Goal: Transaction & Acquisition: Purchase product/service

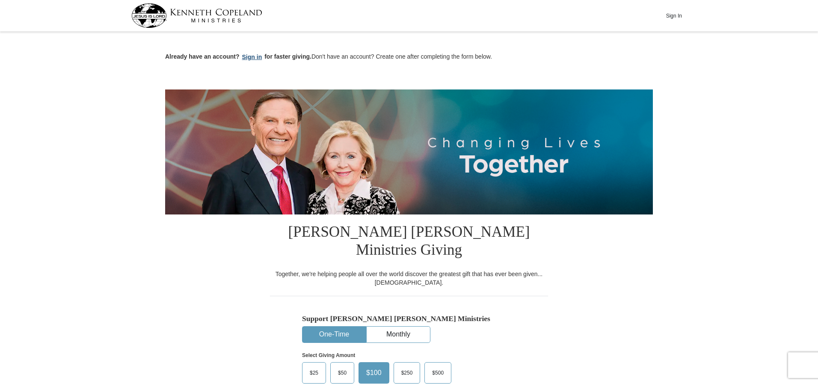
click at [251, 54] on button "Sign in" at bounding box center [251, 57] width 25 height 10
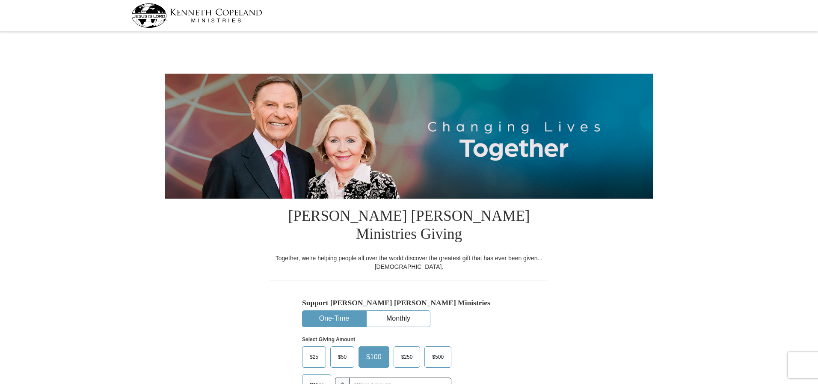
select select "OH"
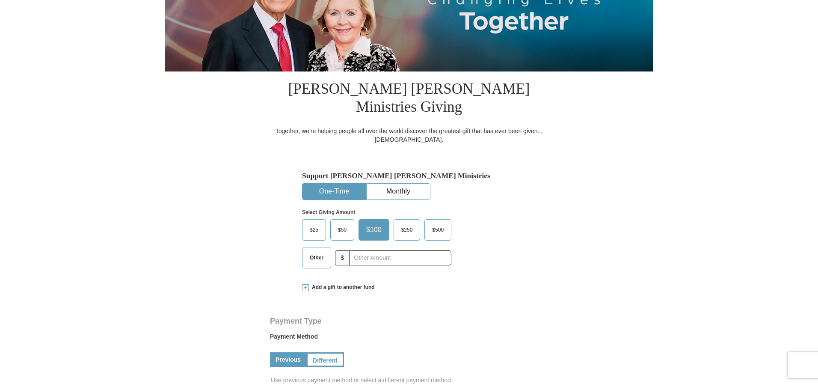
scroll to position [128, 0]
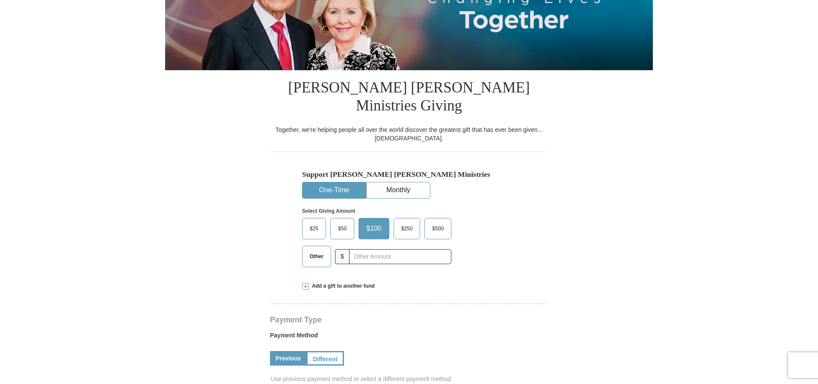
click at [310, 250] on span "Other" at bounding box center [316, 256] width 22 height 13
click at [0, 0] on input "Other" at bounding box center [0, 0] width 0 height 0
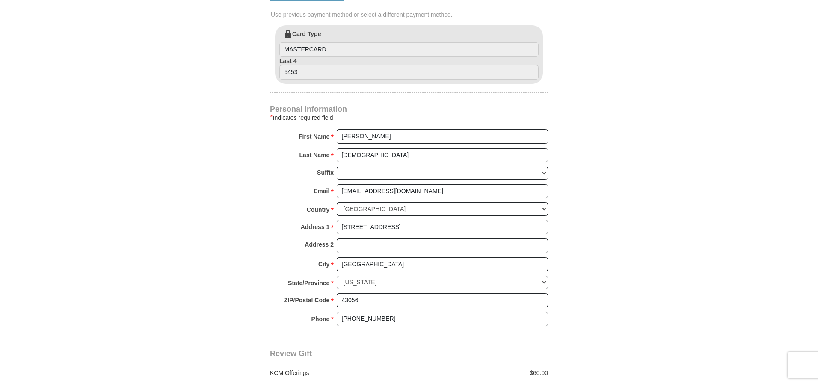
scroll to position [599, 0]
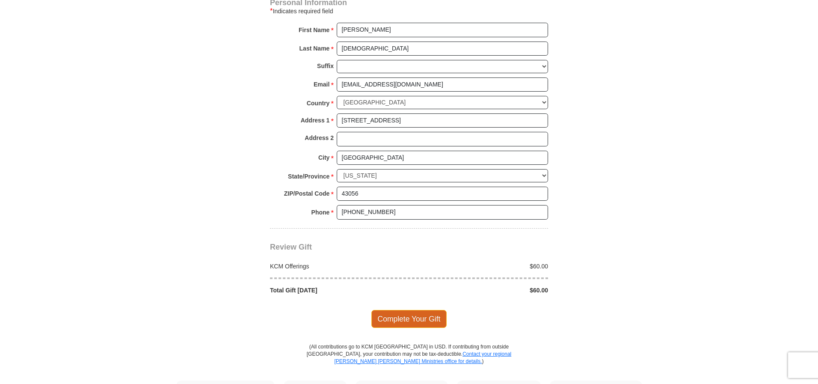
type input "60.00"
click at [403, 310] on span "Complete Your Gift" at bounding box center [409, 319] width 76 height 18
